Goal: Transaction & Acquisition: Subscribe to service/newsletter

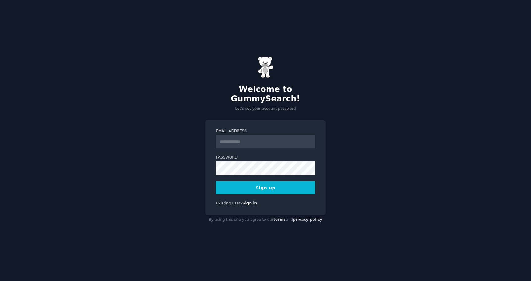
click at [240, 138] on input "Email Address" at bounding box center [265, 142] width 99 height 14
type input "*"
click at [276, 137] on input "Email Address" at bounding box center [265, 142] width 99 height 14
type input "**********"
click at [259, 182] on button "Sign up" at bounding box center [265, 187] width 99 height 13
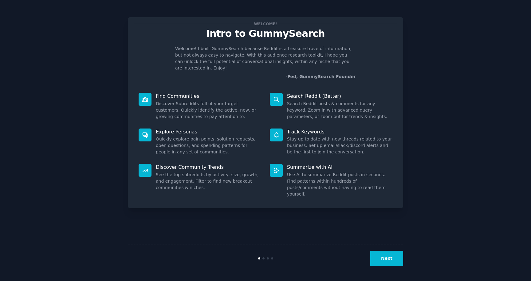
click at [388, 259] on button "Next" at bounding box center [386, 258] width 33 height 15
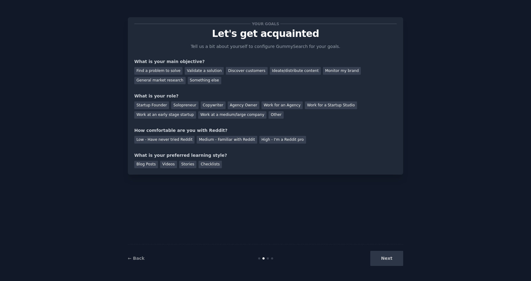
click at [381, 258] on div "Next" at bounding box center [357, 258] width 92 height 15
click at [392, 257] on div "Next" at bounding box center [357, 258] width 92 height 15
click at [388, 262] on div "Next" at bounding box center [357, 258] width 92 height 15
click at [162, 71] on div "Find a problem to solve" at bounding box center [158, 71] width 48 height 8
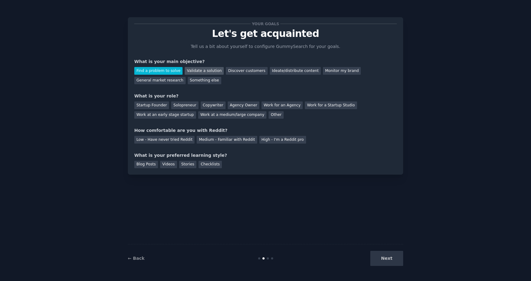
click at [202, 71] on div "Validate a solution" at bounding box center [204, 71] width 39 height 8
click at [162, 70] on div "Find a problem to solve" at bounding box center [158, 71] width 48 height 8
click at [156, 105] on div "Startup Founder" at bounding box center [151, 105] width 35 height 8
click at [270, 140] on div "High - I'm a Reddit pro" at bounding box center [282, 140] width 47 height 8
click at [164, 141] on div "Low - Have never tried Reddit" at bounding box center [164, 140] width 60 height 8
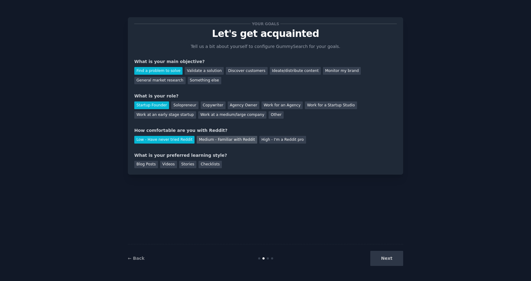
click at [205, 140] on div "Medium - Familiar with Reddit" at bounding box center [227, 140] width 60 height 8
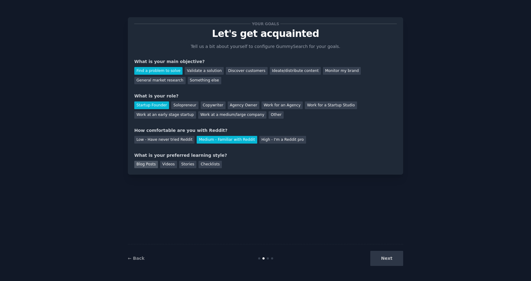
click at [145, 166] on div "Blog Posts" at bounding box center [146, 165] width 24 height 8
click at [386, 257] on button "Next" at bounding box center [386, 258] width 33 height 15
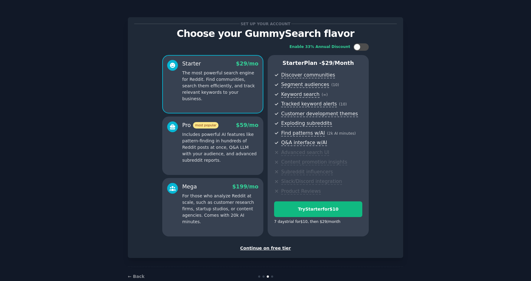
click at [272, 249] on div "Continue on free tier" at bounding box center [265, 248] width 262 height 6
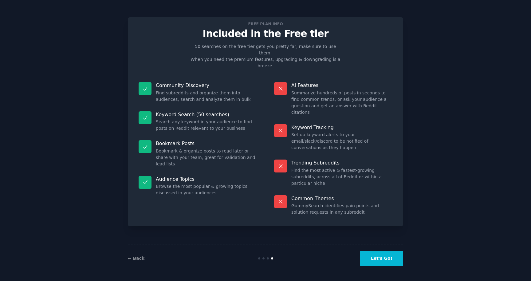
click at [378, 258] on button "Let's Go!" at bounding box center [381, 258] width 43 height 15
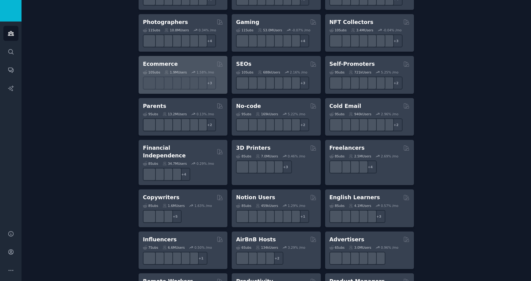
scroll to position [314, 0]
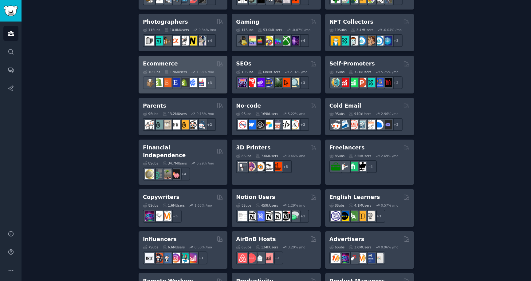
click at [195, 63] on div "Ecommerce" at bounding box center [183, 64] width 80 height 8
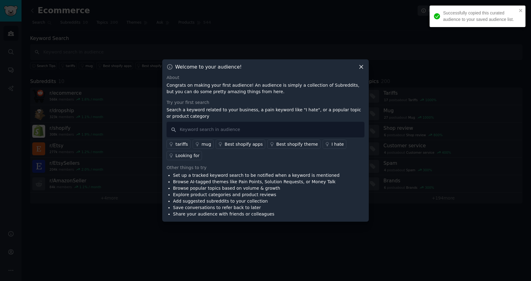
click at [362, 72] on div "Welcome to your audience! About Congrats on making your first audience! An audi…" at bounding box center [265, 140] width 207 height 162
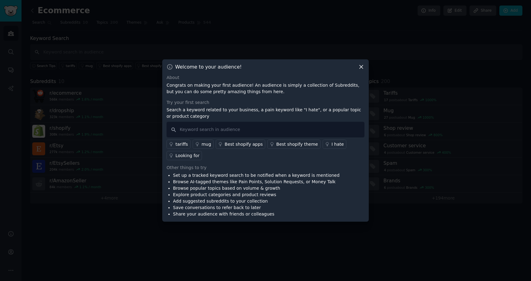
click at [360, 67] on icon at bounding box center [361, 66] width 3 height 3
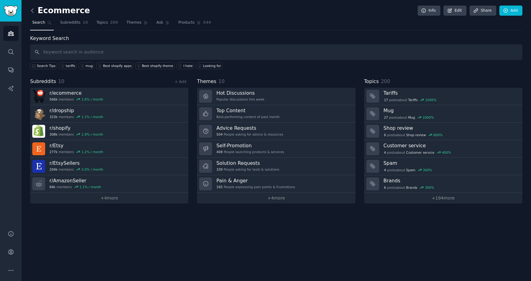
click at [33, 10] on icon at bounding box center [32, 10] width 6 height 6
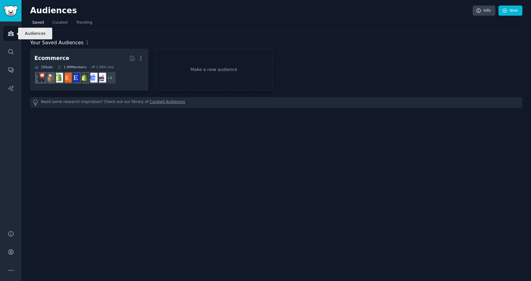
click at [7, 34] on link "Audiences" at bounding box center [10, 33] width 15 height 15
click at [13, 9] on img "Sidebar" at bounding box center [11, 11] width 14 height 11
click at [60, 8] on h2 "Audiences" at bounding box center [251, 11] width 443 height 10
click at [60, 10] on h2 "Audiences" at bounding box center [251, 11] width 443 height 10
click at [14, 14] on img "Sidebar" at bounding box center [11, 11] width 14 height 11
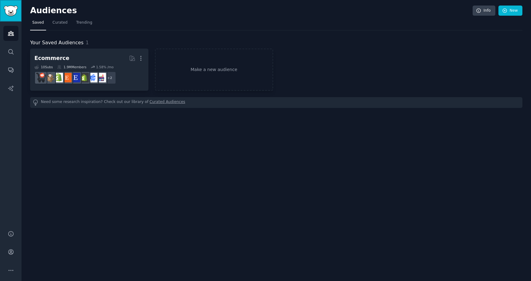
click at [14, 14] on img "Sidebar" at bounding box center [11, 11] width 14 height 11
click at [58, 13] on h2 "Audiences" at bounding box center [251, 11] width 443 height 10
click at [10, 253] on icon "Sidebar" at bounding box center [11, 252] width 6 height 6
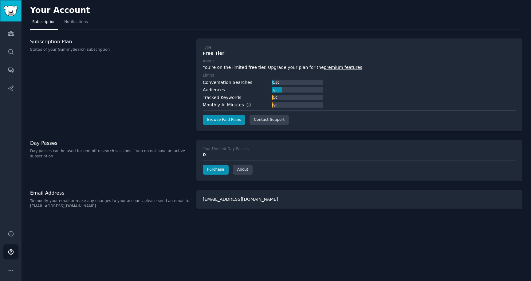
click at [10, 9] on img "Sidebar" at bounding box center [11, 11] width 14 height 11
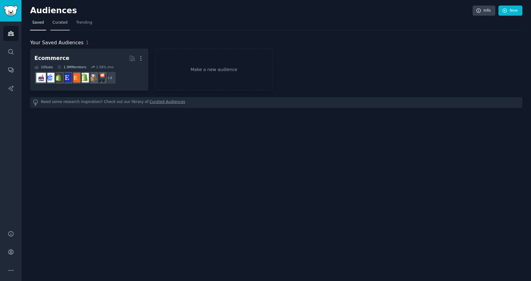
click at [63, 20] on span "Curated" at bounding box center [60, 23] width 15 height 6
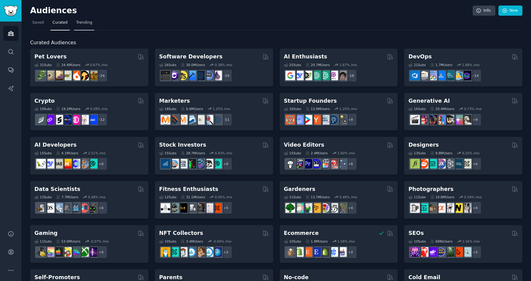
click at [87, 25] on span "Trending" at bounding box center [84, 23] width 16 height 6
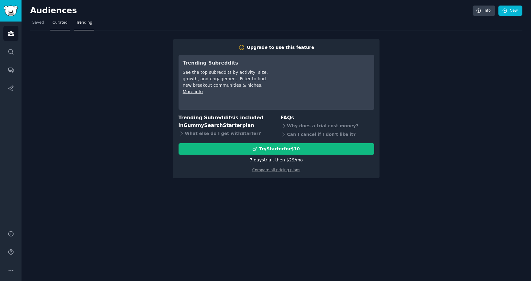
click at [60, 25] on span "Curated" at bounding box center [60, 23] width 15 height 6
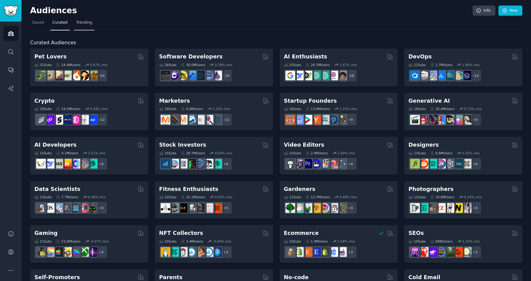
click at [85, 25] on span "Trending" at bounding box center [84, 23] width 16 height 6
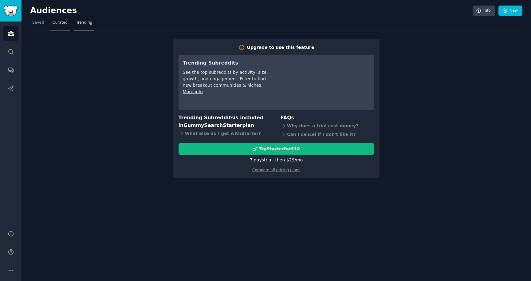
click at [63, 23] on span "Curated" at bounding box center [60, 23] width 15 height 6
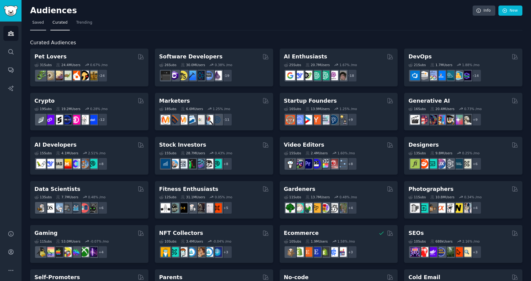
click at [33, 23] on span "Saved" at bounding box center [38, 23] width 12 height 6
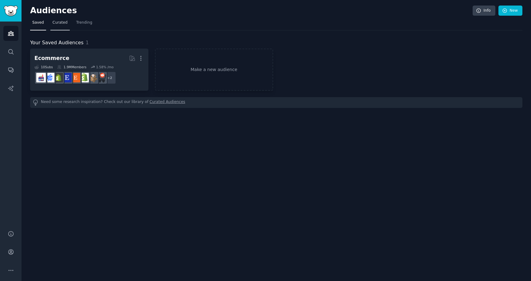
click at [56, 26] on link "Curated" at bounding box center [59, 24] width 19 height 13
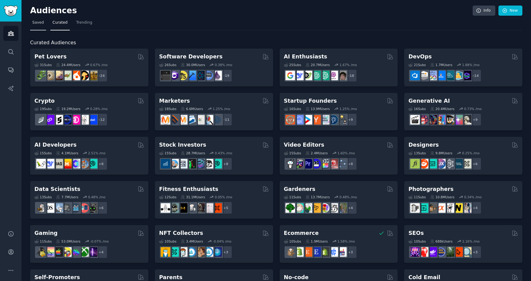
click at [44, 24] on link "Saved" at bounding box center [38, 24] width 16 height 13
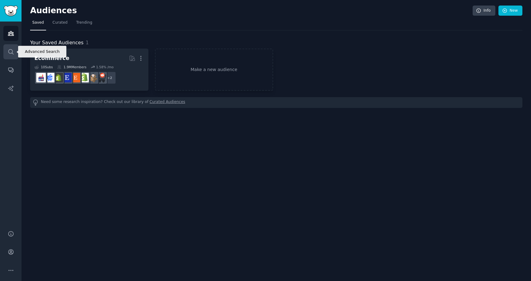
click at [14, 49] on link "Search" at bounding box center [10, 51] width 15 height 15
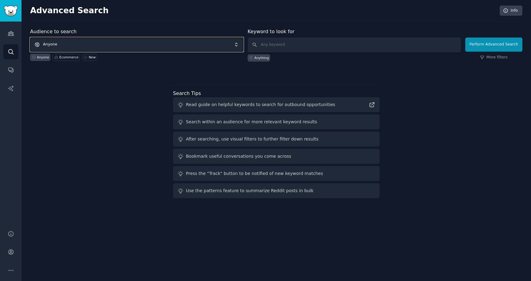
click at [99, 43] on span "Anyone" at bounding box center [136, 44] width 213 height 14
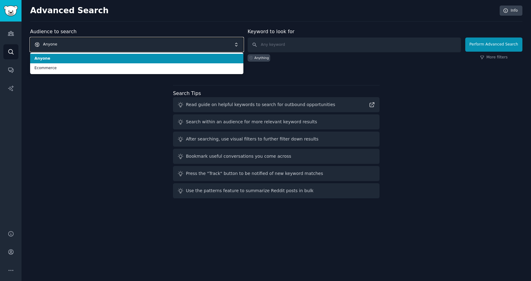
click at [99, 43] on span "Anyone" at bounding box center [136, 44] width 213 height 14
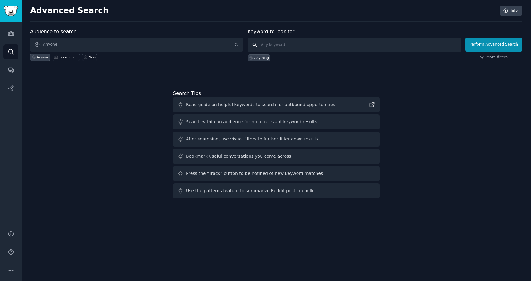
click at [268, 44] on input "text" at bounding box center [354, 44] width 213 height 15
type input "women"
click button "Perform Advanced Search" at bounding box center [493, 44] width 57 height 14
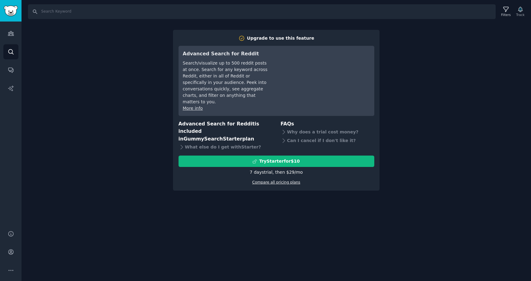
click at [289, 180] on link "Compare all pricing plans" at bounding box center [276, 182] width 48 height 4
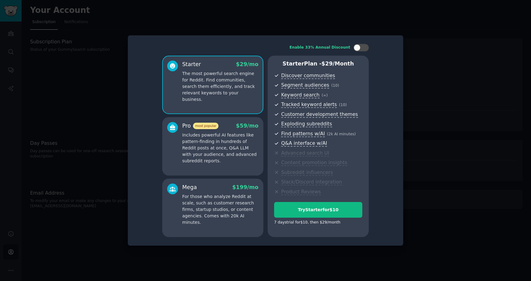
click at [249, 159] on p "Includes powerful AI features like pattern-finding in hundreds of Reddit posts …" at bounding box center [220, 148] width 76 height 32
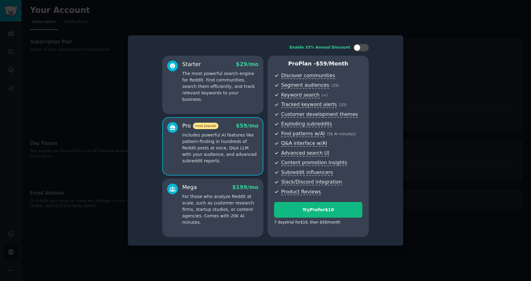
click at [211, 204] on p "For those who analyze Reddit at scale, such as customer research firms, startup…" at bounding box center [220, 209] width 76 height 32
click at [222, 142] on p "Includes powerful AI features like pattern-finding in hundreds of Reddit posts …" at bounding box center [220, 148] width 76 height 32
click at [233, 94] on p "The most powerful search engine for Reddit. Find communities, search them effic…" at bounding box center [220, 86] width 76 height 32
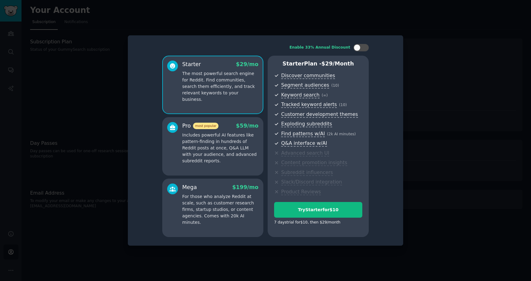
click at [238, 144] on p "Includes powerful AI features like pattern-finding in hundreds of Reddit posts …" at bounding box center [220, 148] width 76 height 32
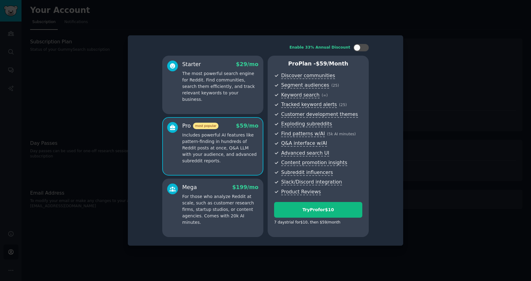
click at [242, 95] on p "The most powerful search engine for Reddit. Find communities, search them effic…" at bounding box center [220, 86] width 76 height 32
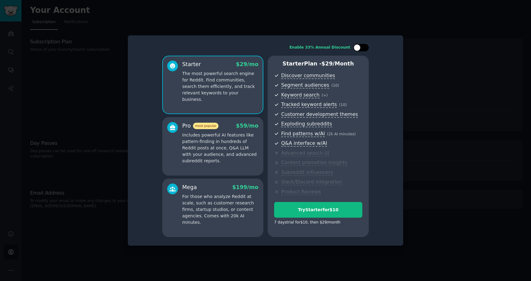
click at [364, 49] on div at bounding box center [364, 47] width 3 height 3
click at [363, 48] on div at bounding box center [365, 47] width 7 height 7
checkbox input "false"
click at [189, 152] on p "Includes powerful AI features like pattern-finding in hundreds of Reddit posts …" at bounding box center [220, 148] width 76 height 32
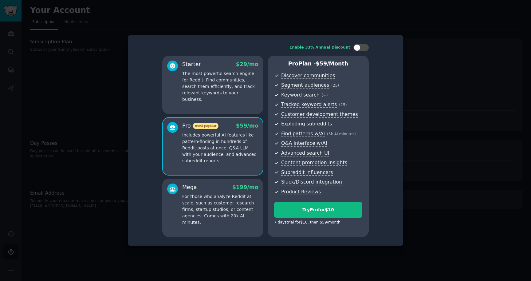
click at [189, 100] on div "Starter $ 29 /mo The most powerful search engine for Reddit. Find communities, …" at bounding box center [212, 85] width 101 height 58
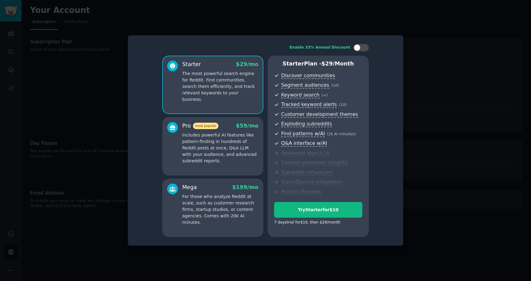
click at [191, 138] on p "Includes powerful AI features like pattern-finding in hundreds of Reddit posts …" at bounding box center [220, 148] width 76 height 32
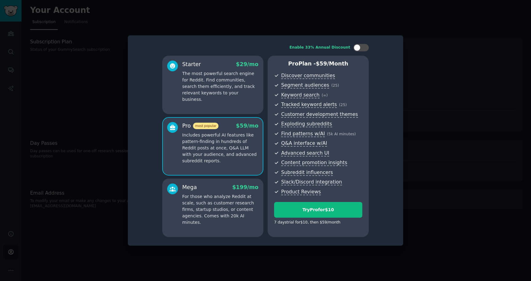
click at [195, 103] on div "Starter $ 29 /mo The most powerful search engine for Reddit. Find communities, …" at bounding box center [212, 85] width 101 height 58
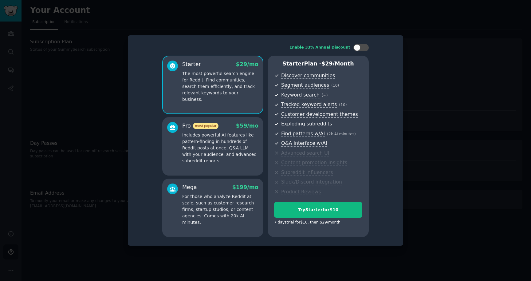
click at [203, 152] on p "Includes powerful AI features like pattern-finding in hundreds of Reddit posts …" at bounding box center [220, 148] width 76 height 32
